Goal: Communication & Community: Share content

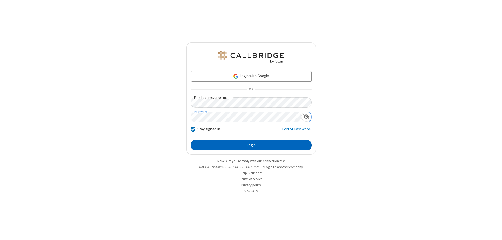
click at [251, 145] on button "Login" at bounding box center [251, 145] width 121 height 10
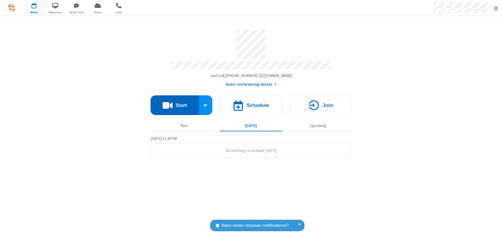
click at [175, 103] on button "Start" at bounding box center [175, 105] width 48 height 20
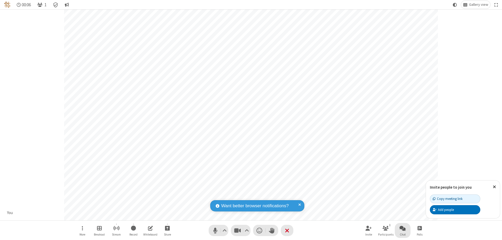
click at [403, 228] on span "Open chat" at bounding box center [403, 227] width 6 height 7
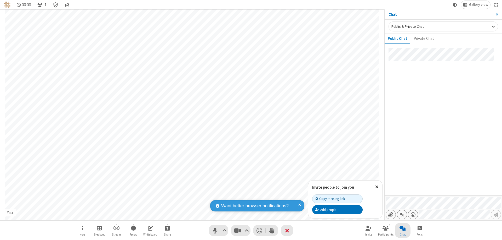
type input "C:\fakepath\doc_test.docx"
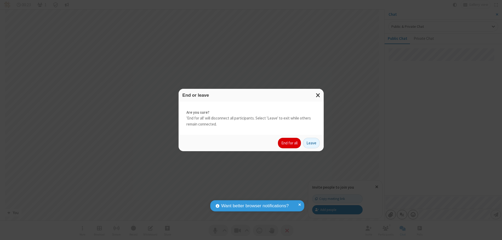
click at [290, 143] on button "End for all" at bounding box center [289, 143] width 23 height 10
